Goal: Navigation & Orientation: Understand site structure

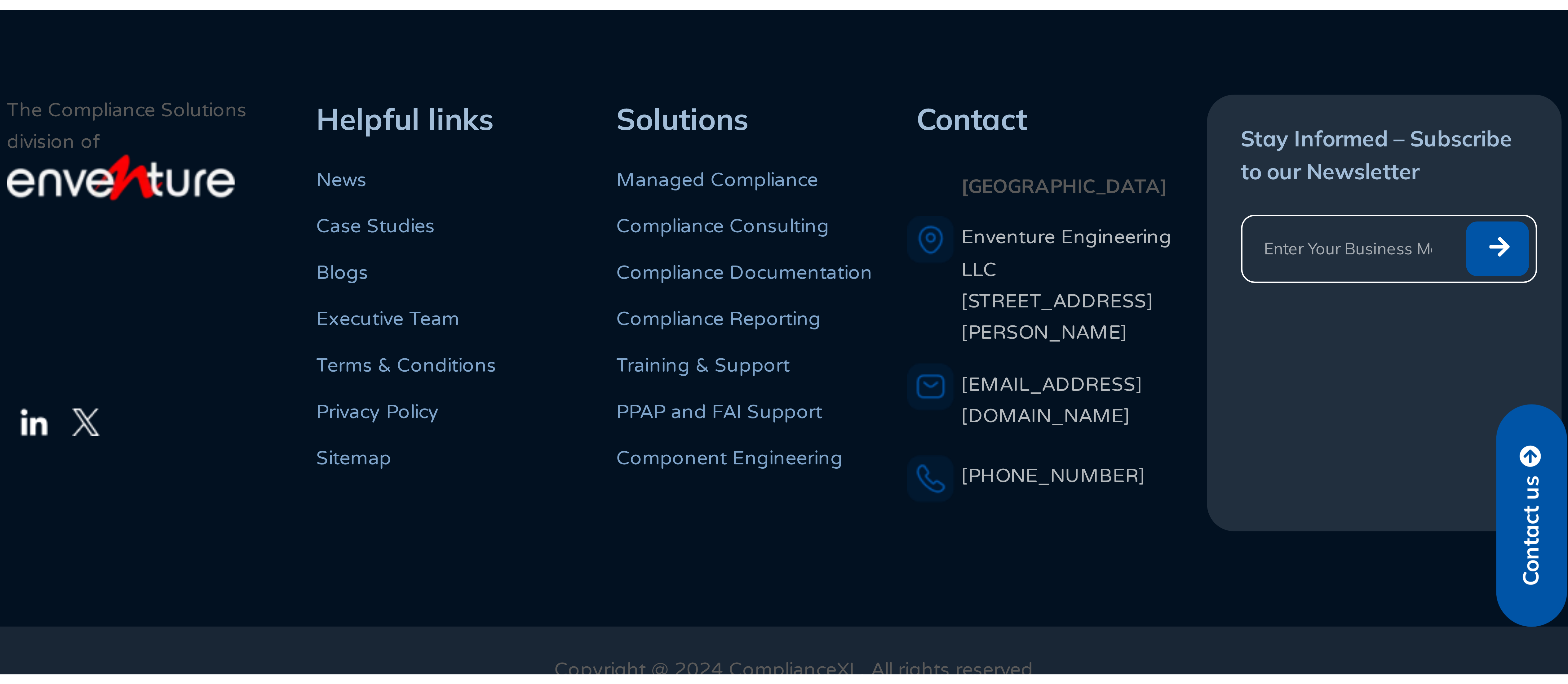
scroll to position [240, 0]
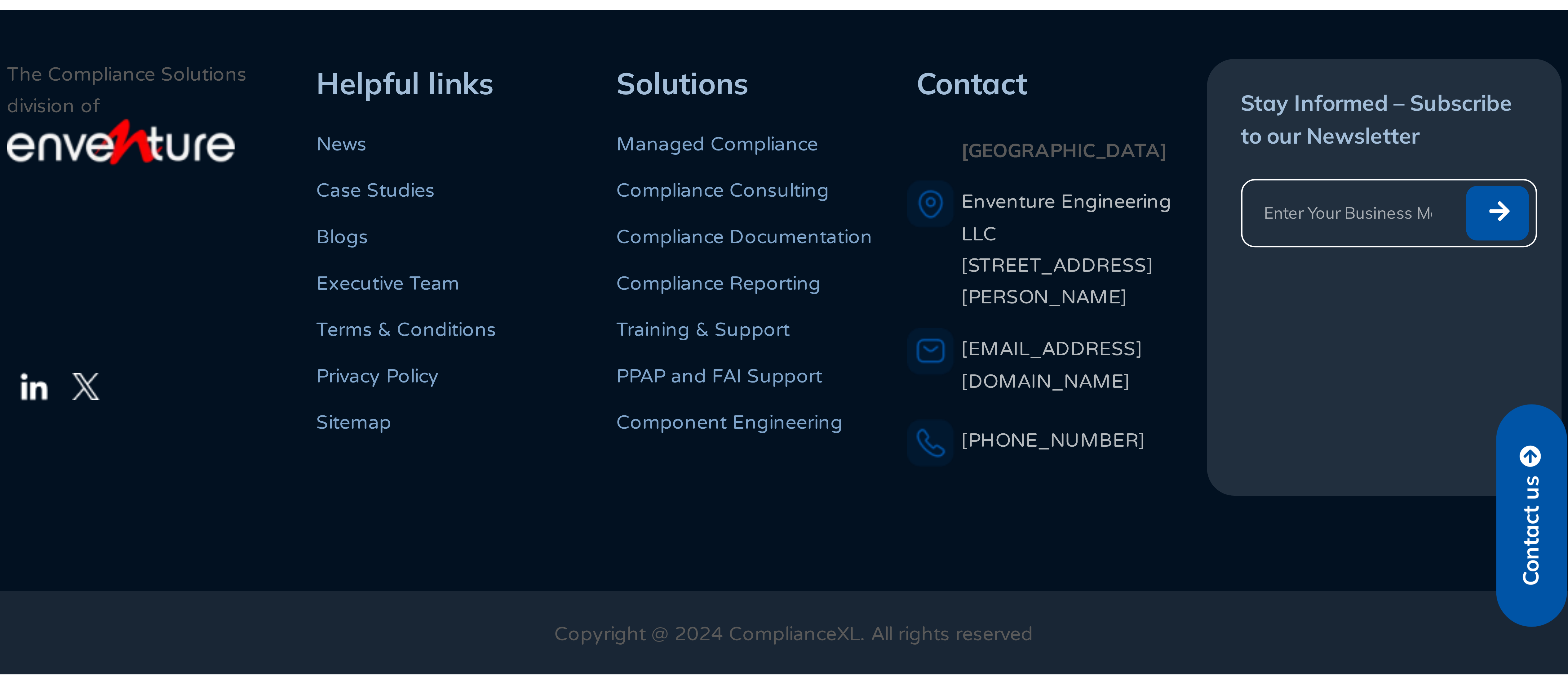
scroll to position [52, 0]
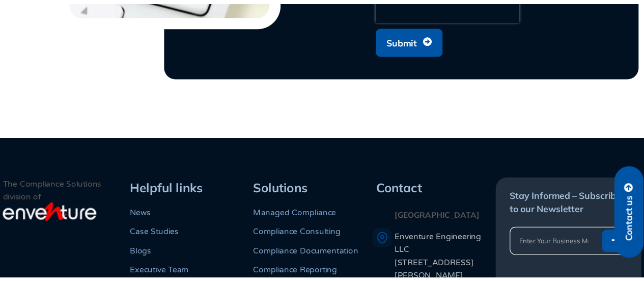
scroll to position [2241, 0]
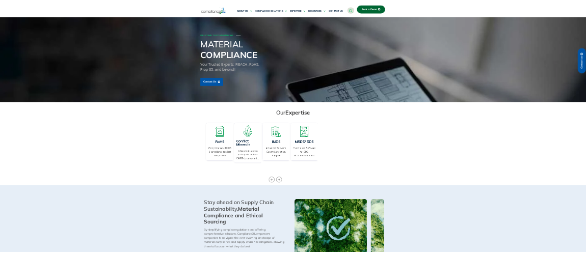
scroll to position [293, 0]
